Goal: Navigation & Orientation: Find specific page/section

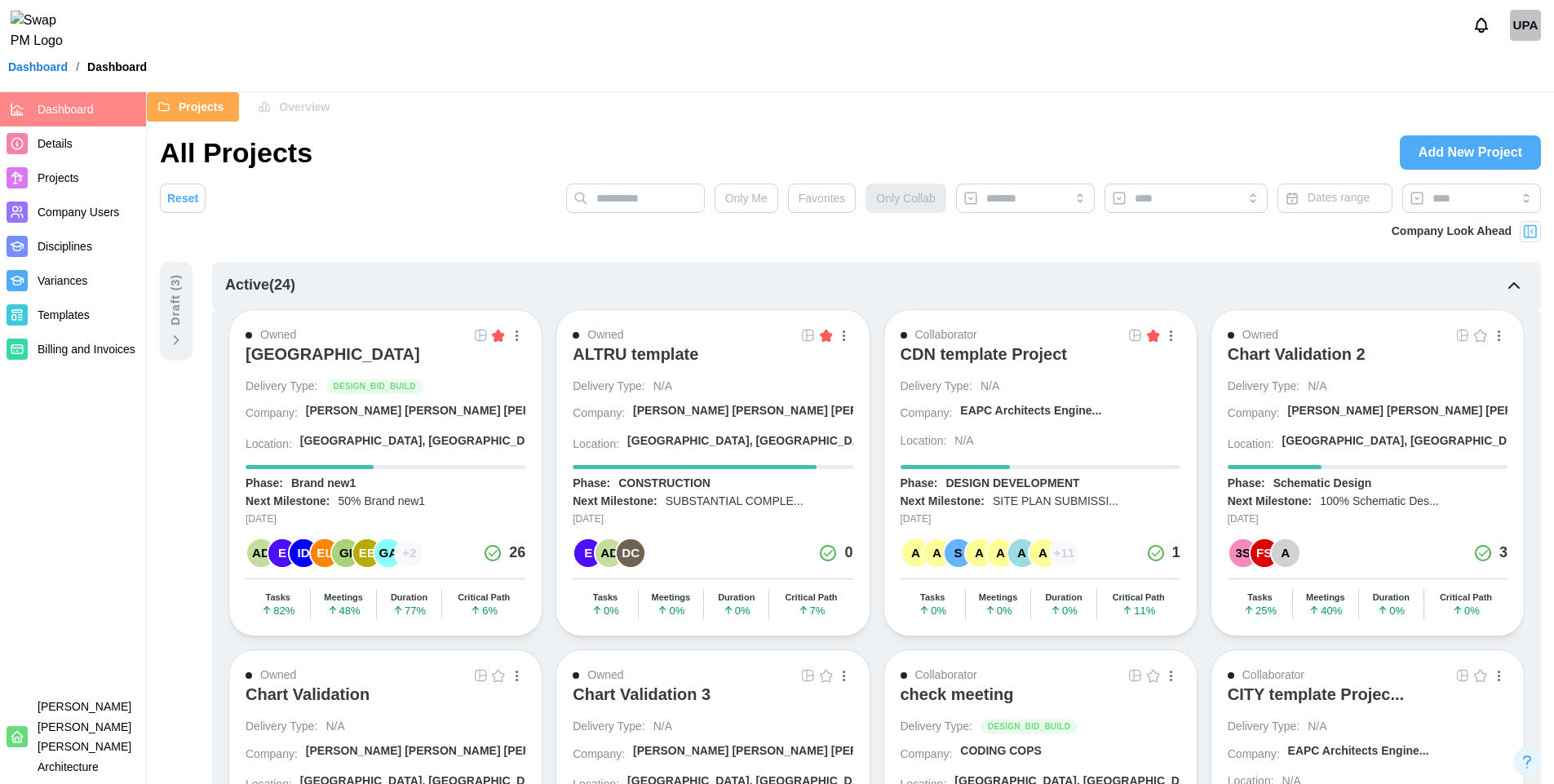
click at [1527, 235] on img at bounding box center [1529, 231] width 16 height 16
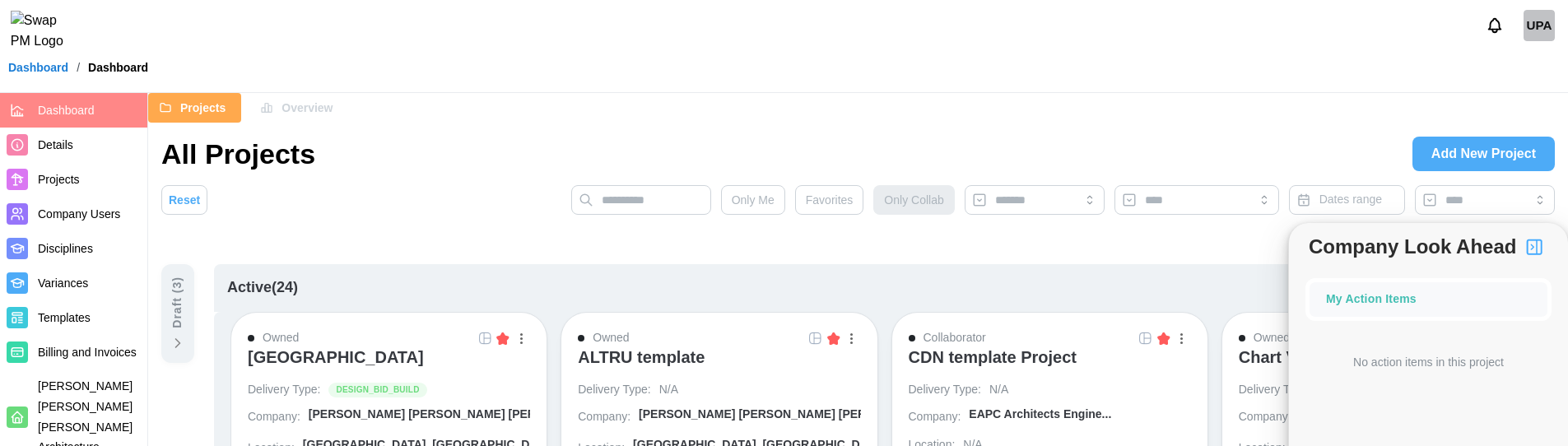
click at [1532, 245] on img "button" at bounding box center [1534, 247] width 20 height 20
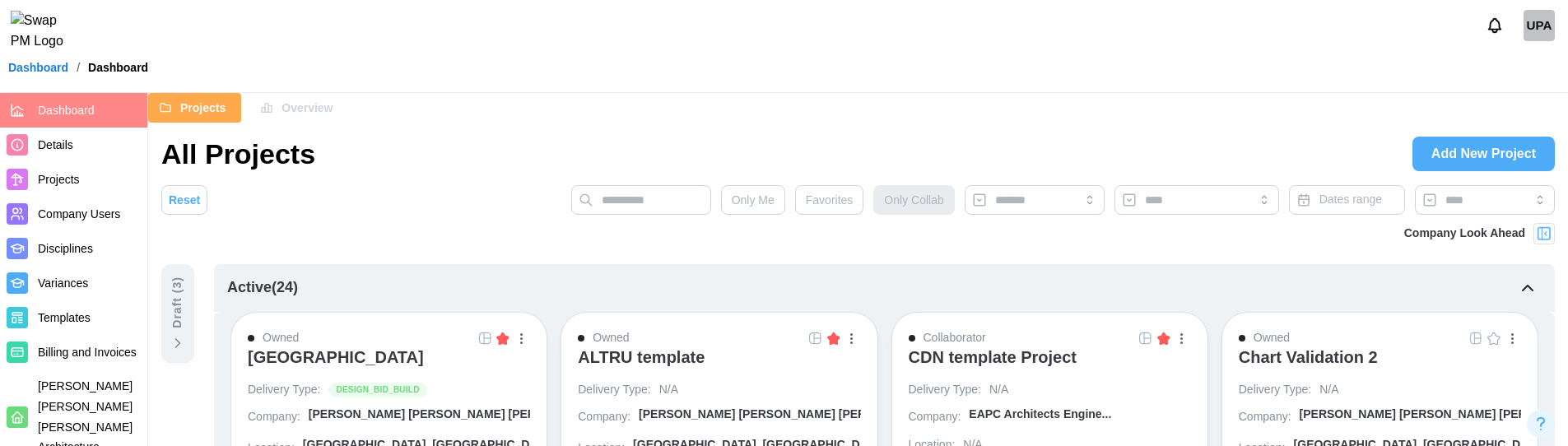
click at [1546, 223] on div at bounding box center [1543, 233] width 21 height 21
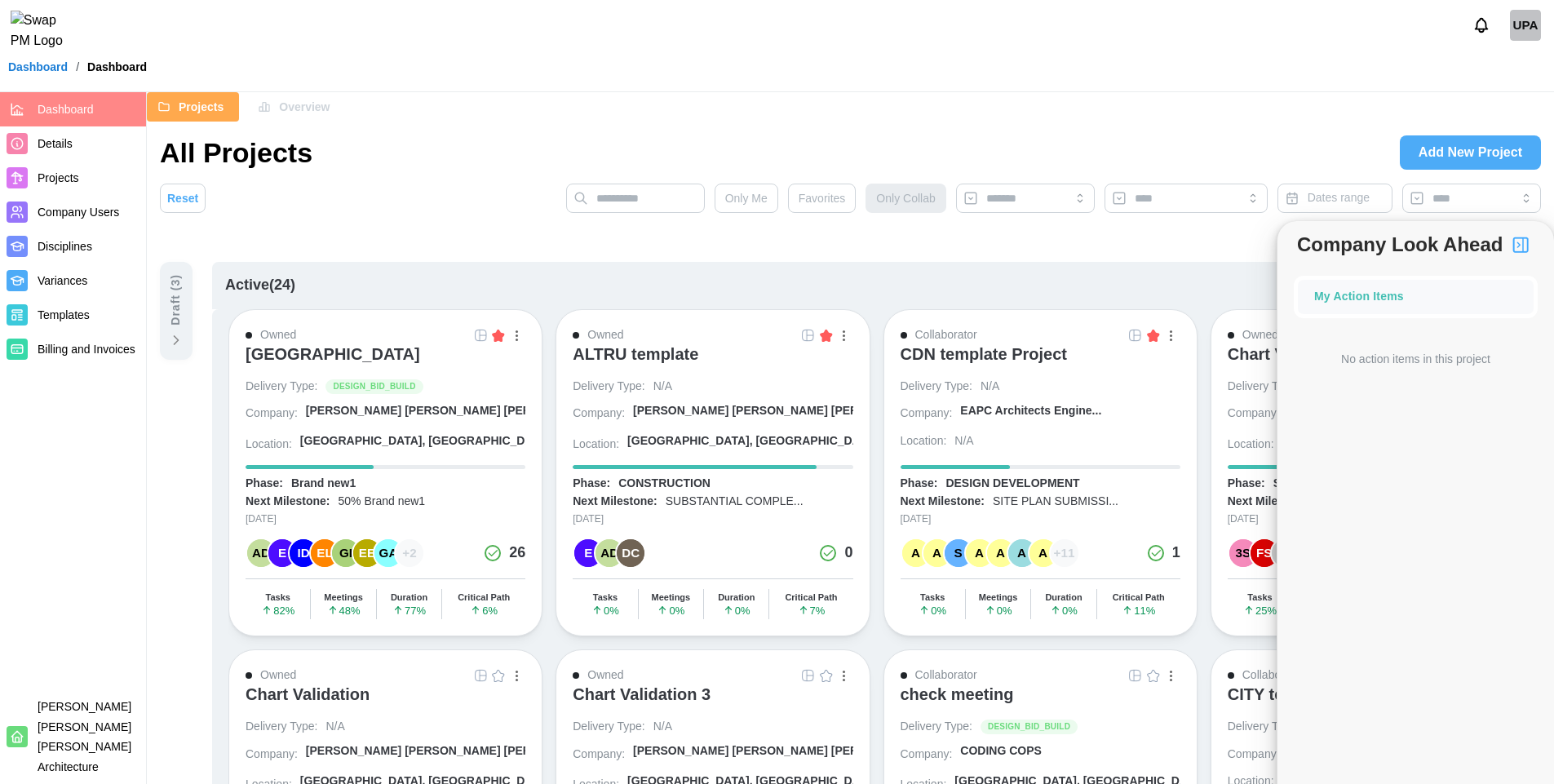
click at [864, 162] on div "All Projects Add New Project" at bounding box center [850, 153] width 1381 height 36
click at [609, 249] on div "Company Look Ahead" at bounding box center [850, 241] width 1381 height 41
click at [1521, 252] on img "button" at bounding box center [1520, 244] width 20 height 20
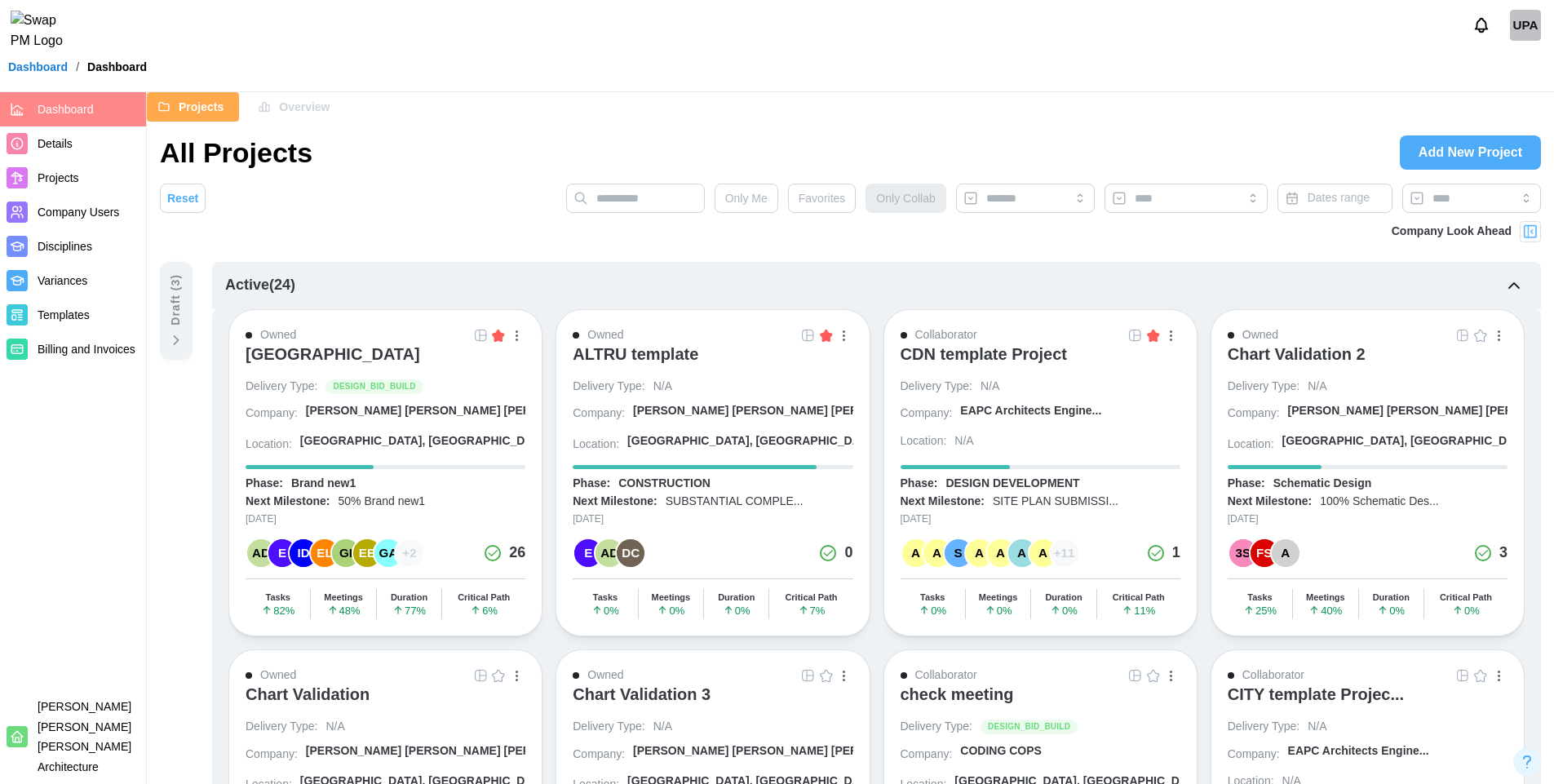
click at [818, 206] on span "Favorites" at bounding box center [822, 198] width 48 height 28
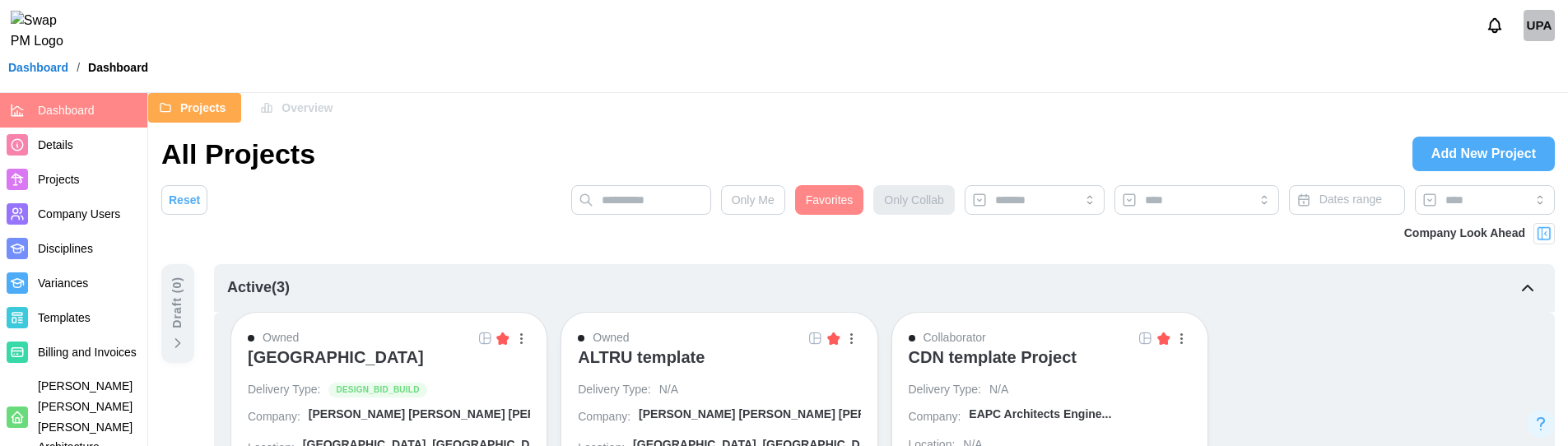
click at [1540, 238] on img at bounding box center [1543, 233] width 16 height 16
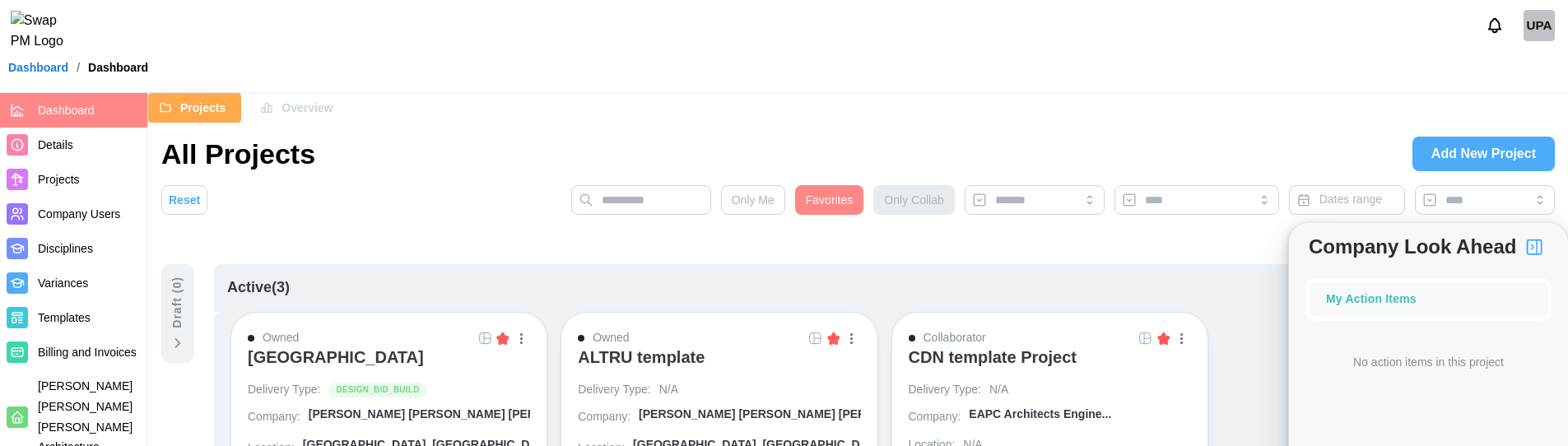
click at [837, 200] on span "Favorites" at bounding box center [830, 199] width 48 height 28
click at [502, 337] on img "button" at bounding box center [503, 337] width 13 height 13
click at [834, 338] on img "button" at bounding box center [833, 337] width 13 height 13
click at [1165, 340] on img "button" at bounding box center [1163, 337] width 13 height 13
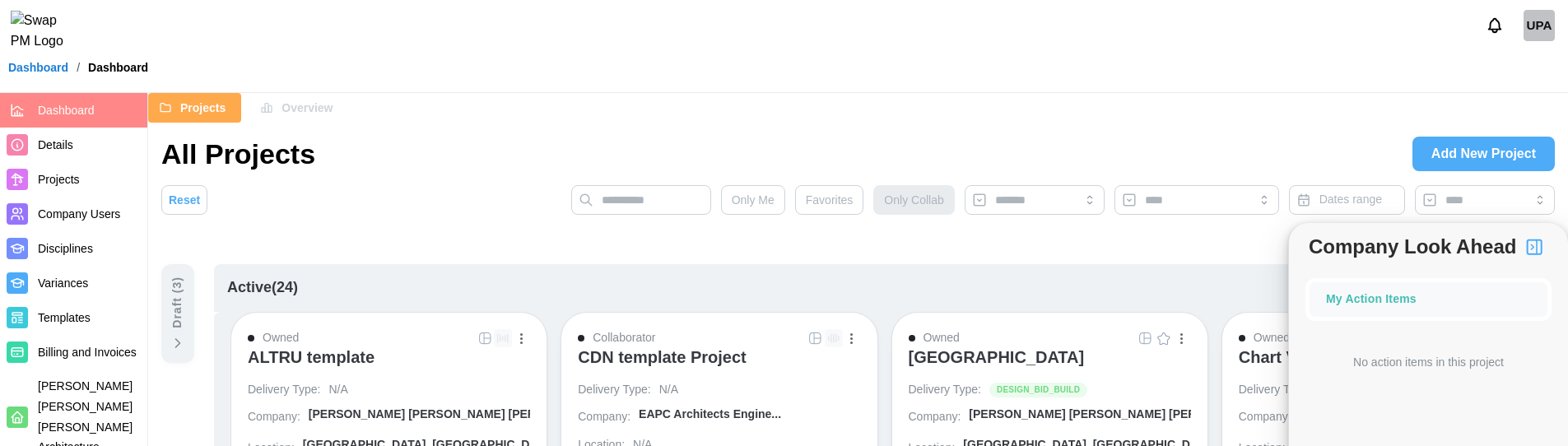
click at [829, 200] on span "Favorites" at bounding box center [830, 199] width 48 height 28
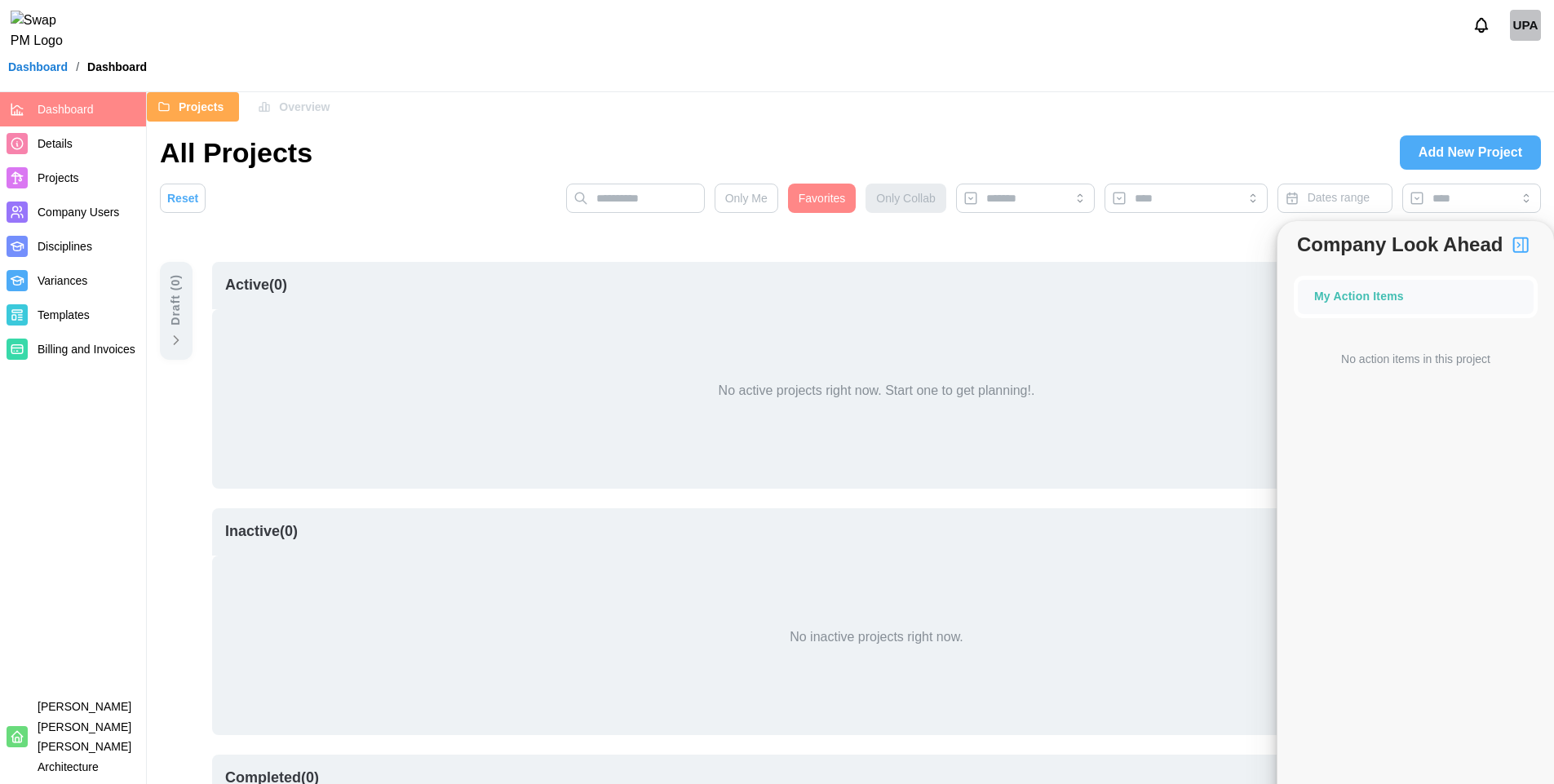
click at [830, 209] on span "Favorites" at bounding box center [822, 198] width 48 height 28
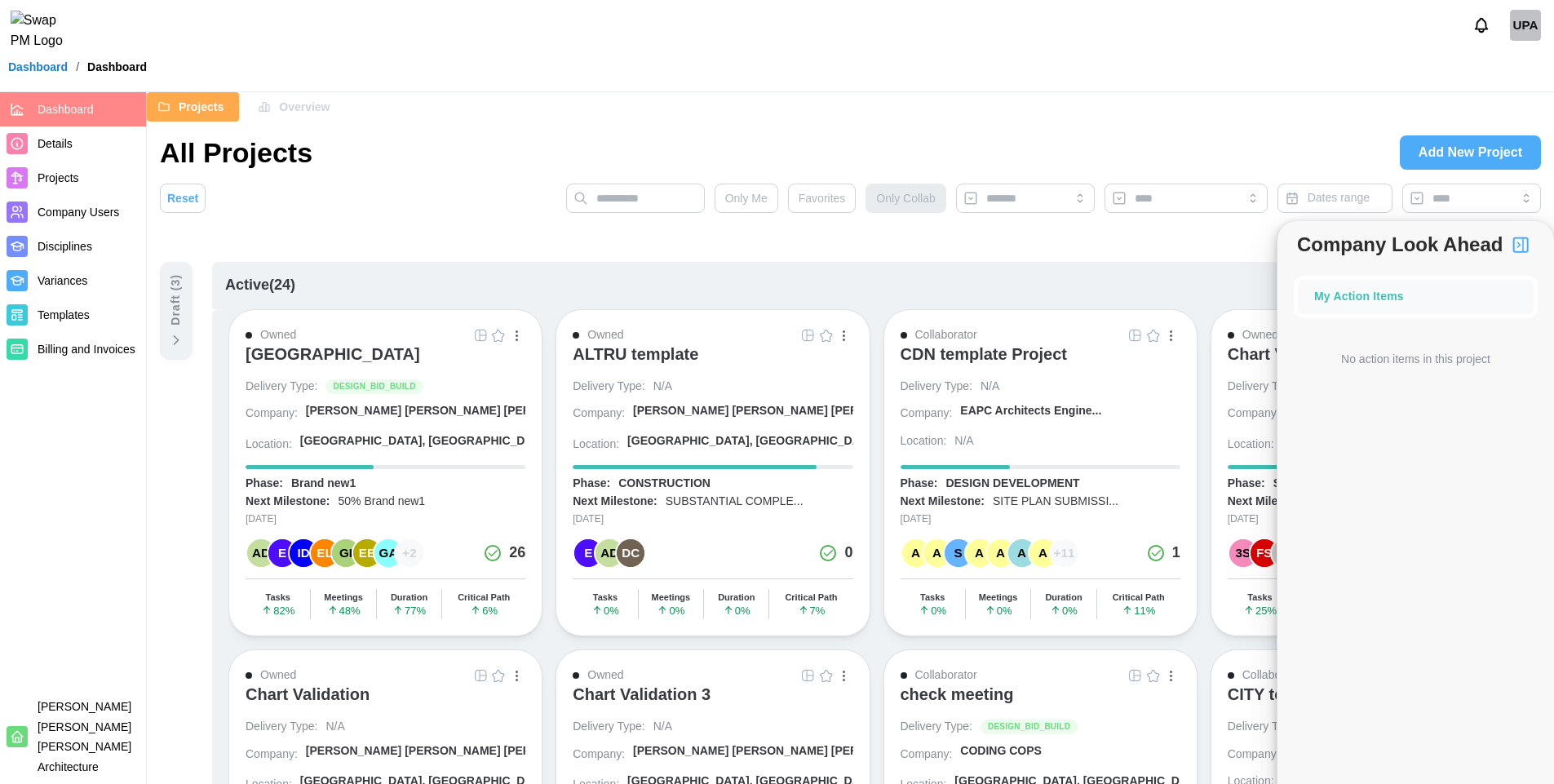
click at [1521, 242] on img "button" at bounding box center [1520, 244] width 20 height 20
